Goal: Register for event/course

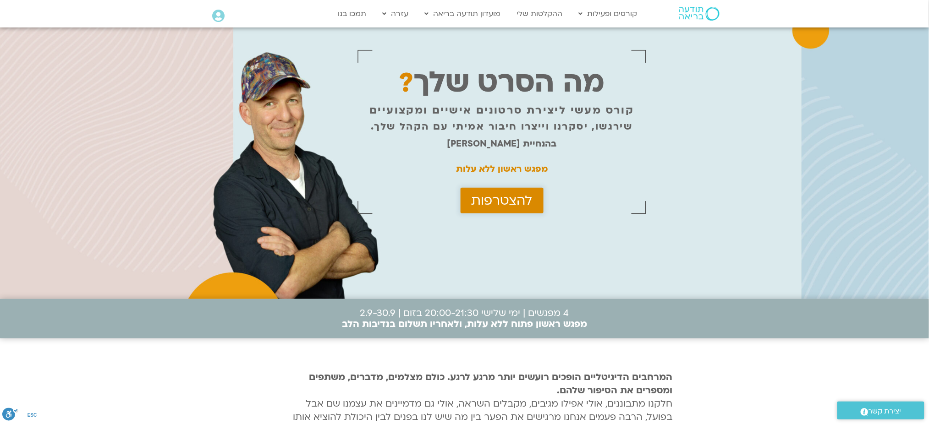
click at [488, 203] on span "להצטרפות" at bounding box center [501, 200] width 61 height 15
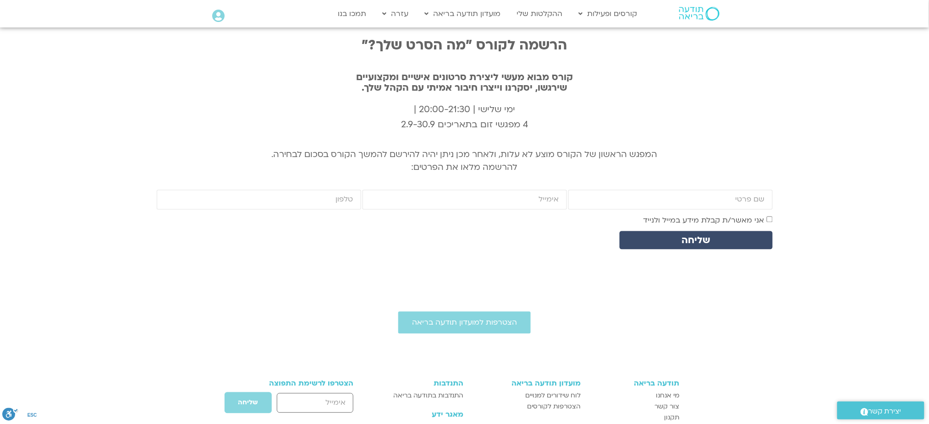
scroll to position [3094, 0]
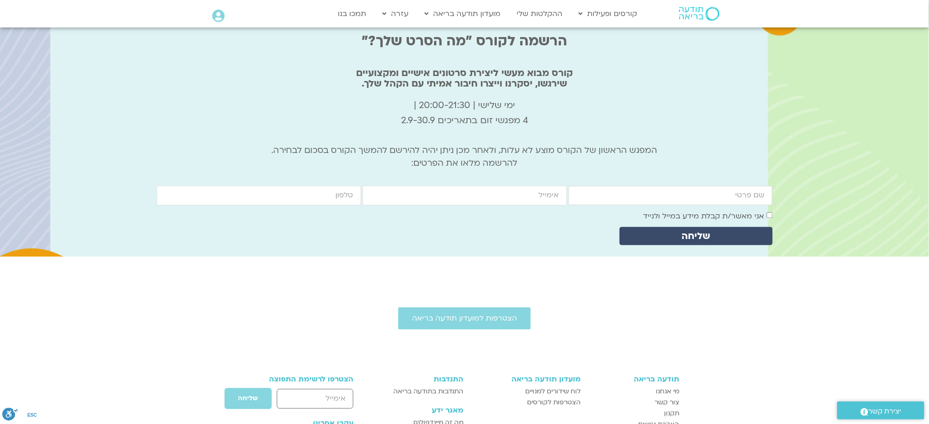
click at [631, 197] on input "firstname" at bounding box center [670, 196] width 204 height 20
type input "מלכה שני"
type input "7431632@gmail.com"
type input "0507571504"
click at [756, 215] on label "אני מאשר/ת קבלת מידע במייל ולנייד" at bounding box center [703, 217] width 121 height 10
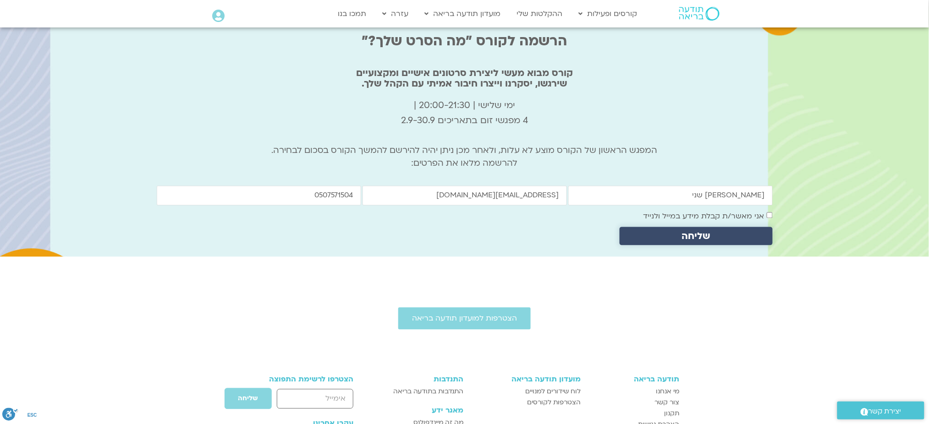
click at [743, 234] on span "שליחה" at bounding box center [695, 236] width 131 height 11
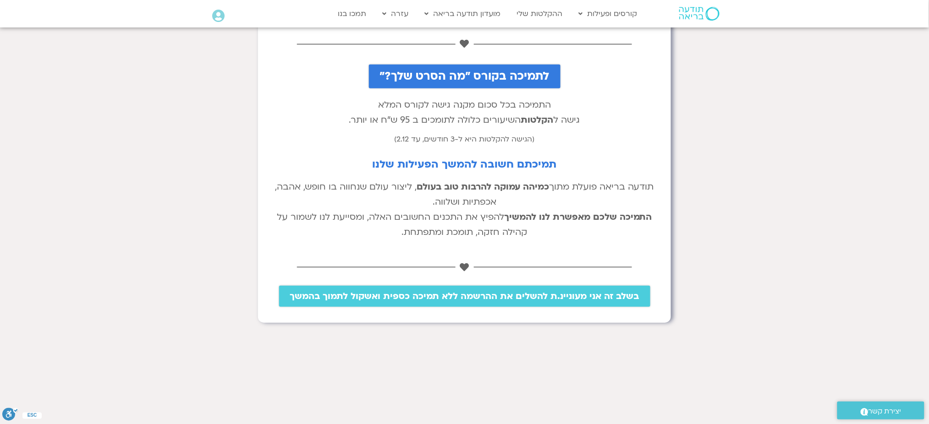
scroll to position [142, 0]
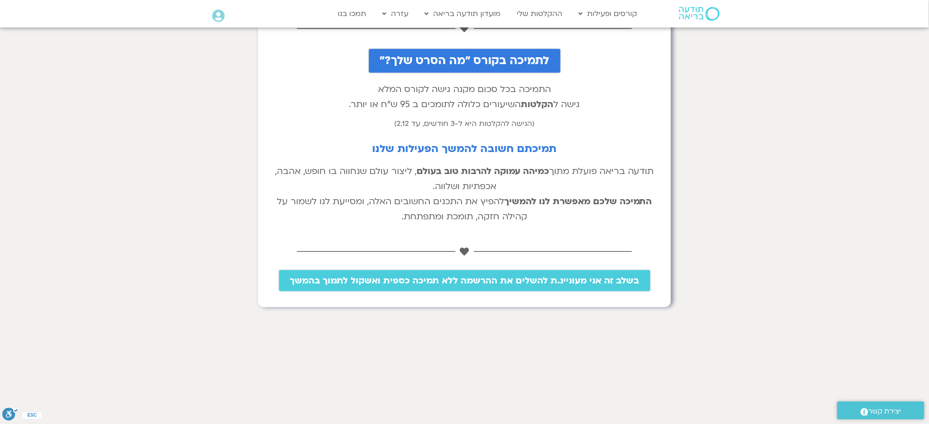
click at [512, 286] on span "בשלב זה אני מעוניינ.ת להשלים את ההרשמה ללא תמיכה כספית ואשקול לתמוך בהמשך" at bounding box center [464, 281] width 349 height 10
